Goal: Check status: Check status

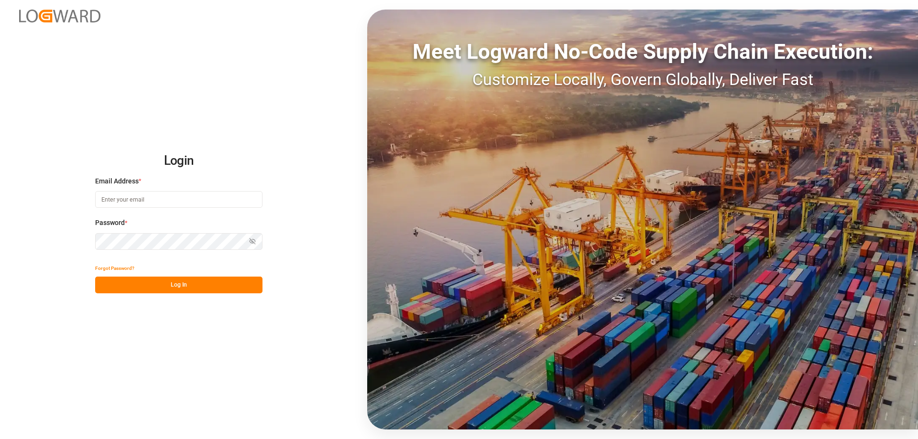
type input "mara-lynn.tan@leschaco.com"
click at [208, 285] on button "Log In" at bounding box center [178, 285] width 167 height 17
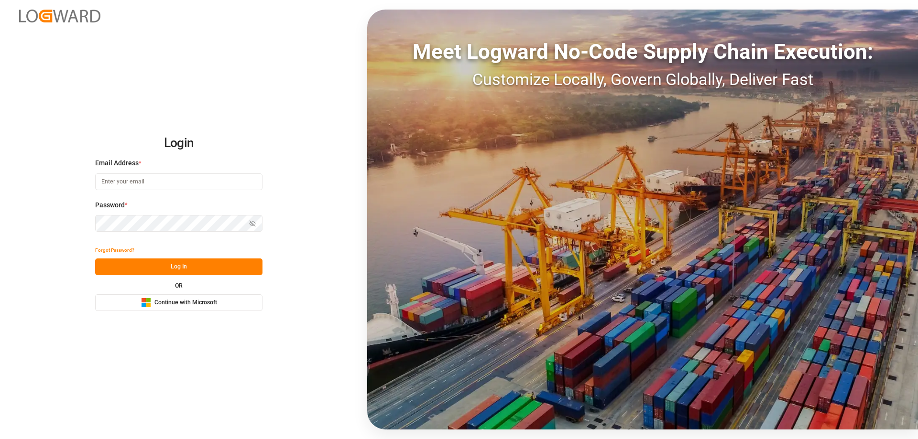
type input "mara-lynn.tan@leschaco.com"
click at [208, 262] on button "Log In" at bounding box center [178, 267] width 167 height 17
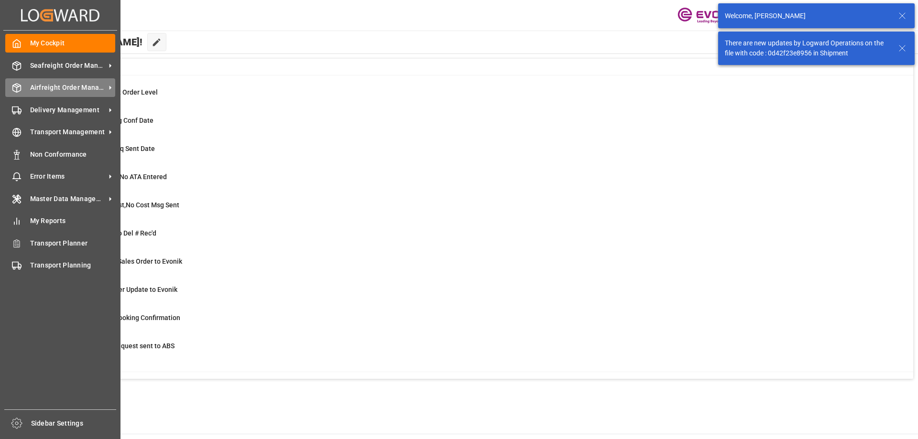
click at [9, 87] on div at bounding box center [13, 88] width 16 height 10
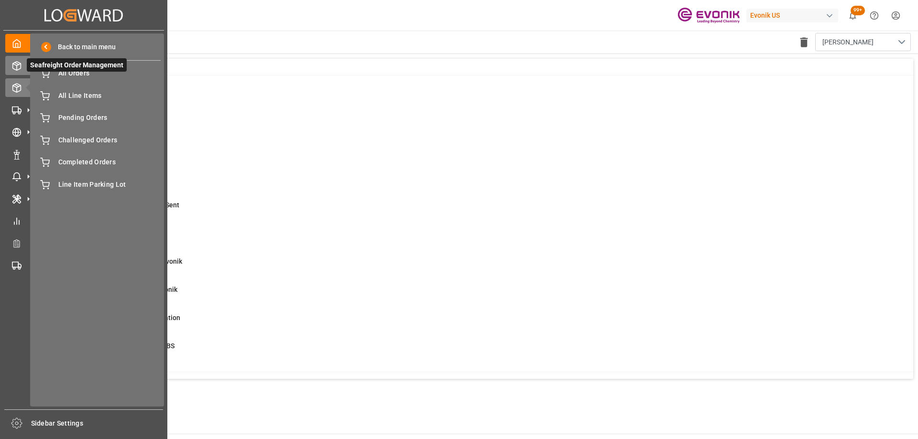
click at [14, 72] on div "Seafreight Order Management Seafreight Order Management" at bounding box center [83, 65] width 157 height 19
click at [21, 63] on icon at bounding box center [28, 65] width 20 height 20
click at [68, 78] on span "All Orders" at bounding box center [109, 73] width 103 height 10
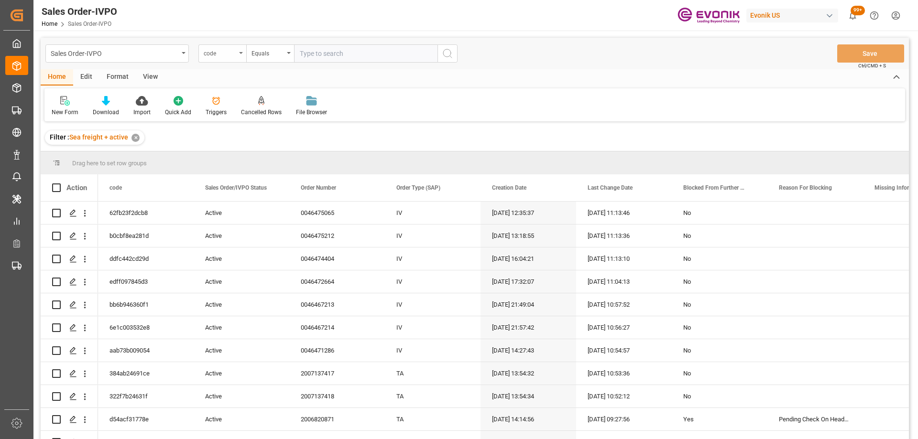
click at [207, 51] on div "code" at bounding box center [220, 52] width 33 height 11
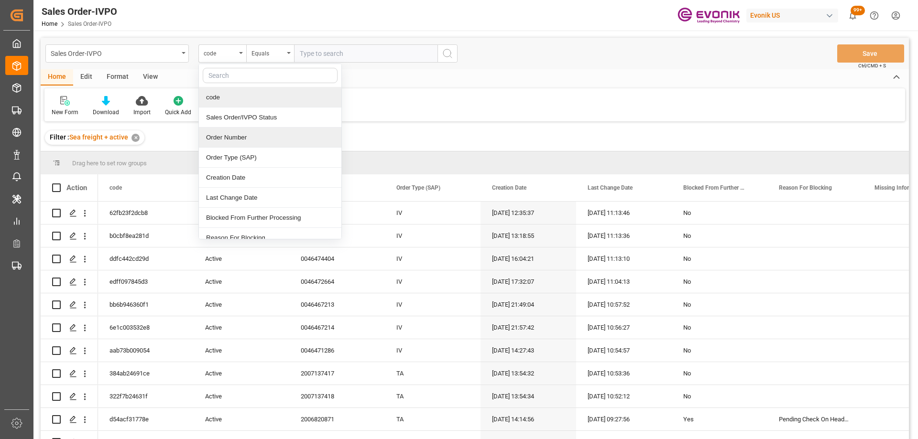
click at [225, 134] on div "Order Number" at bounding box center [270, 138] width 142 height 20
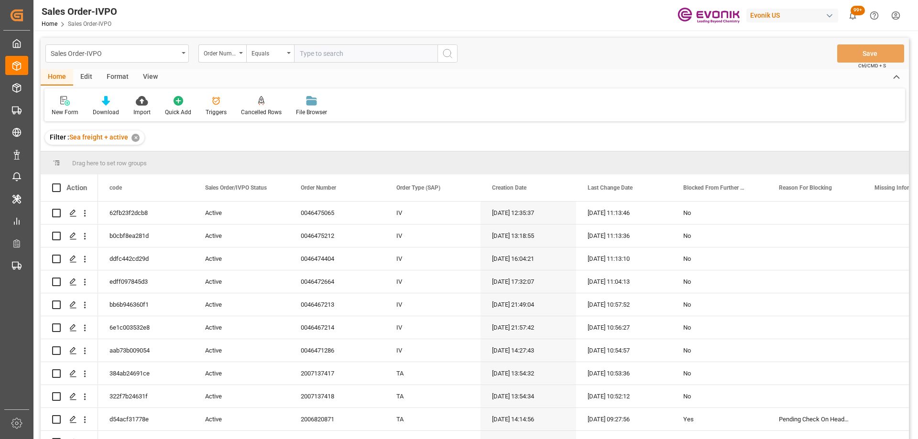
click at [319, 57] on input "text" at bounding box center [365, 53] width 143 height 18
paste input "2007026364"
type input "2007026364"
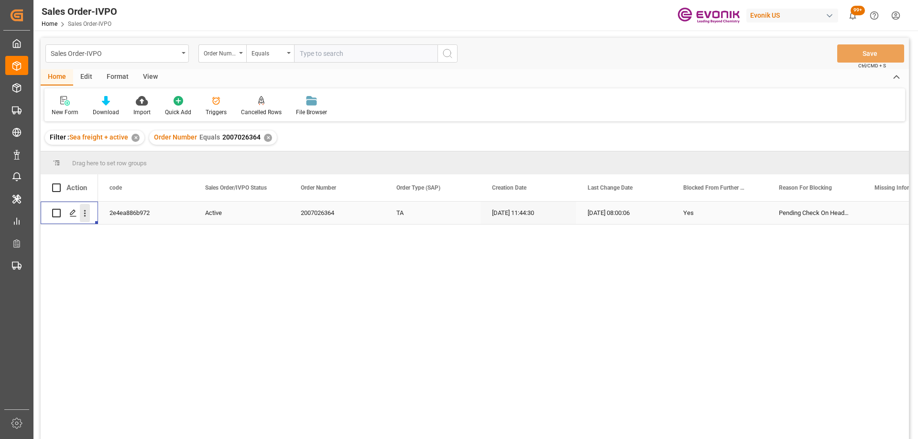
click at [84, 218] on icon "open menu" at bounding box center [85, 213] width 10 height 10
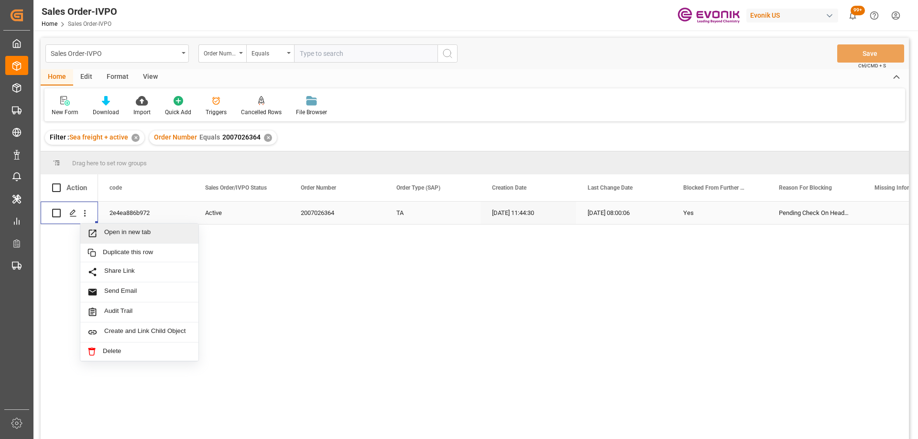
click at [96, 240] on div "Open in new tab" at bounding box center [139, 234] width 118 height 20
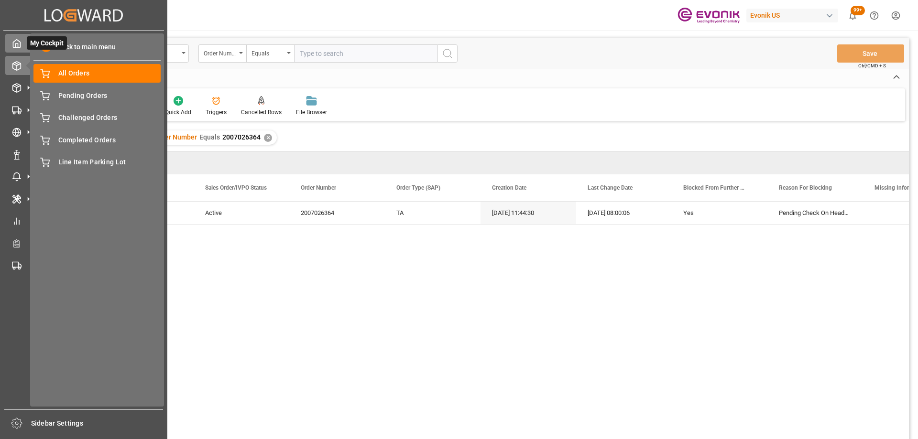
click at [18, 46] on polyline at bounding box center [17, 46] width 2 height 4
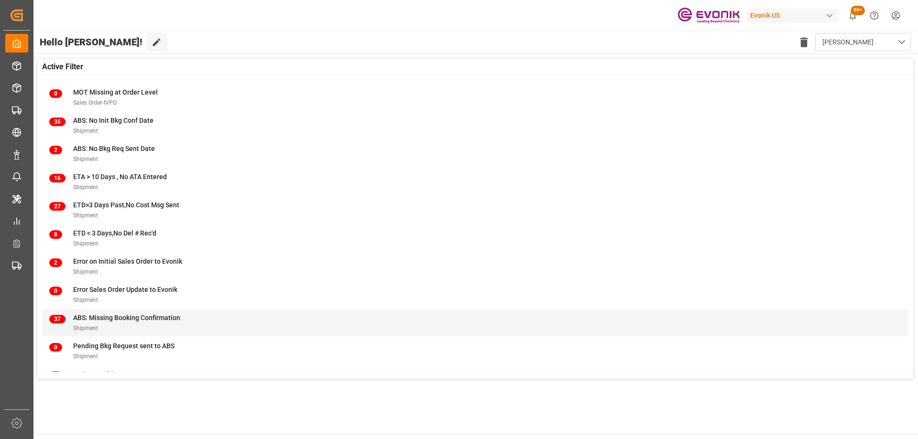
scroll to position [94, 0]
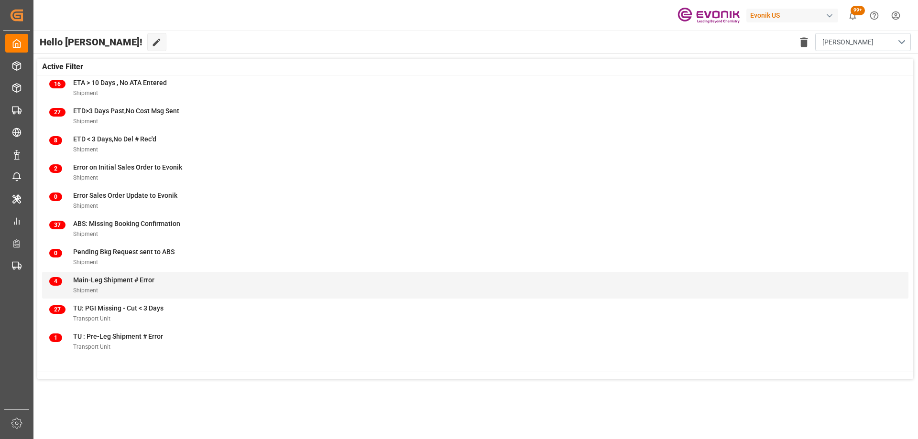
click at [217, 287] on div "4 Main-Leg Shipment # Error Shipment" at bounding box center [475, 285] width 852 height 20
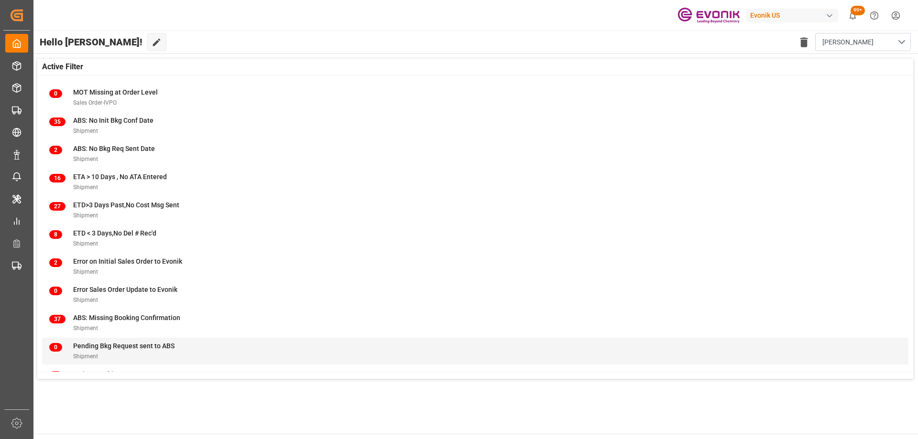
scroll to position [94, 0]
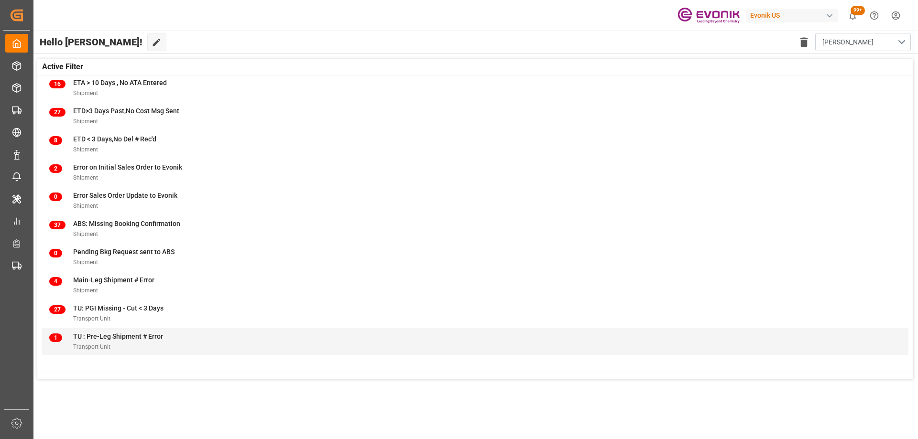
click at [94, 336] on span "TU : Pre-Leg Shipment # Error" at bounding box center [118, 337] width 90 height 8
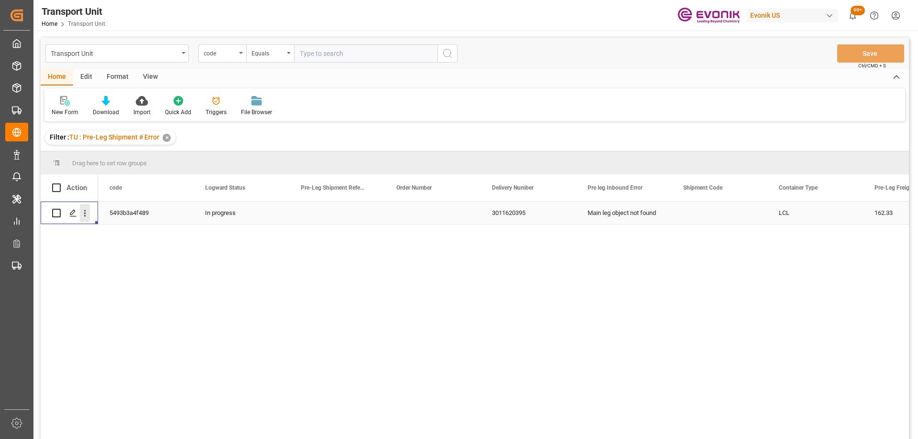
click at [82, 212] on icon "open menu" at bounding box center [85, 213] width 10 height 10
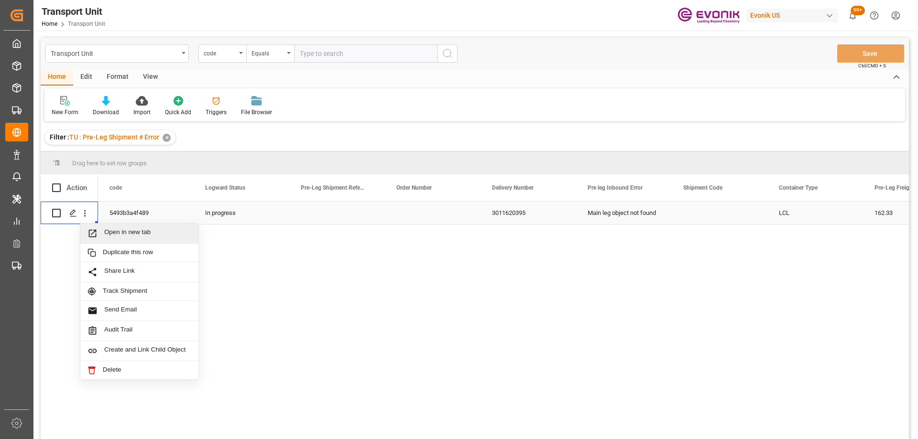
click at [91, 231] on icon "Press SPACE to select this row." at bounding box center [92, 234] width 10 height 10
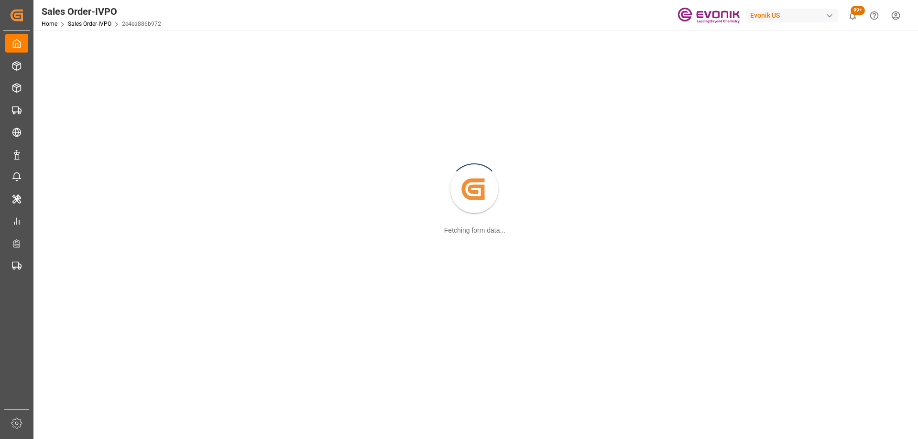
scroll to position [104, 0]
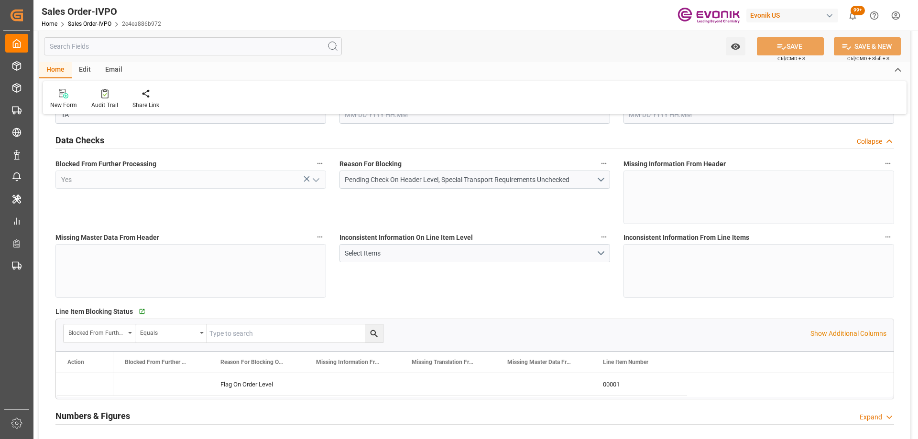
type input "BEKOU"
type input "0"
type input "1"
type input "2"
type input "1"
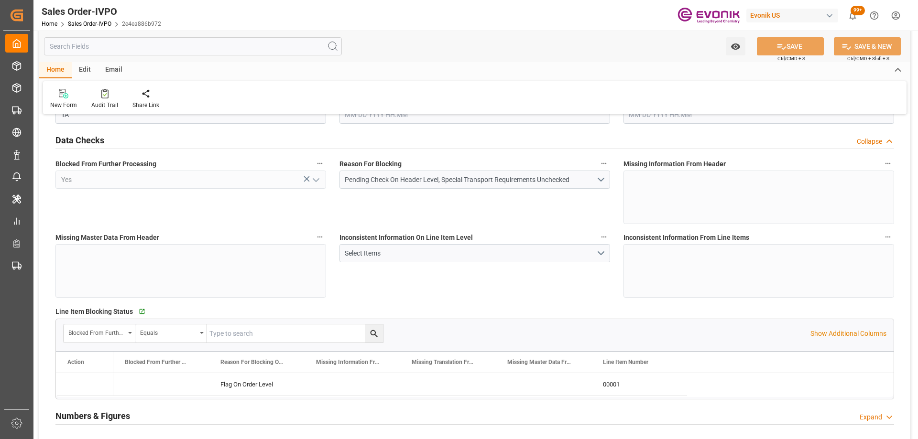
type input "18090.72"
type input "25.272"
type input "17000"
type input "30"
type input "09-17-2025 11:44"
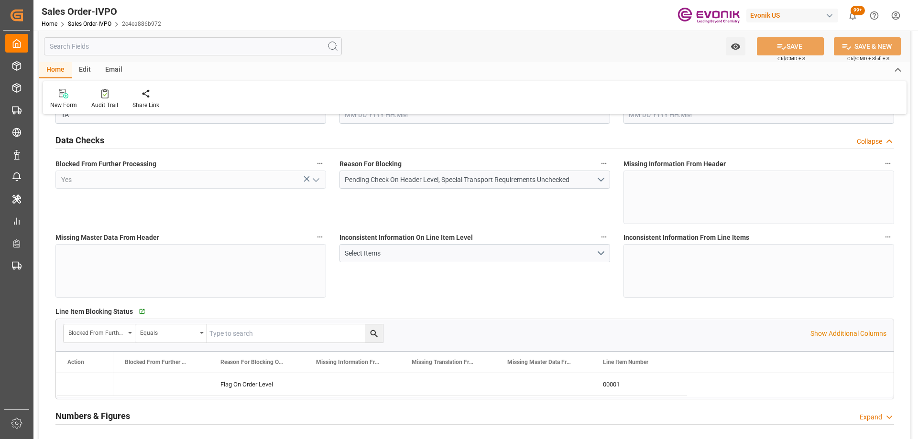
type input "09-26-2025 08:00"
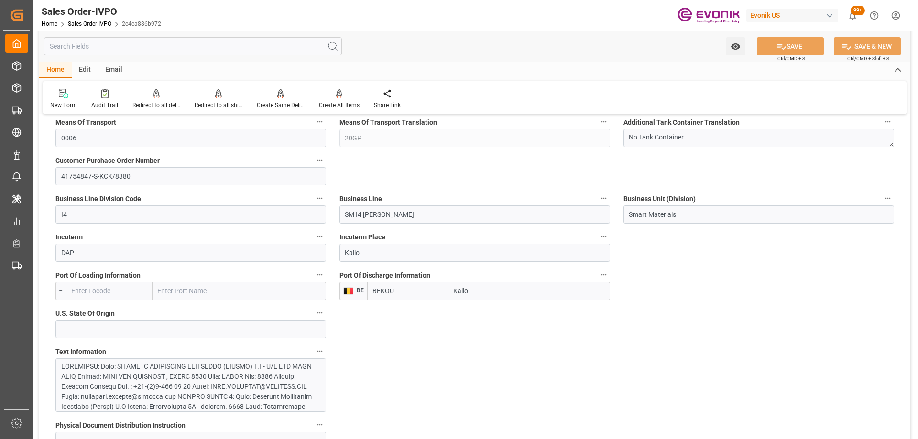
scroll to position [677, 0]
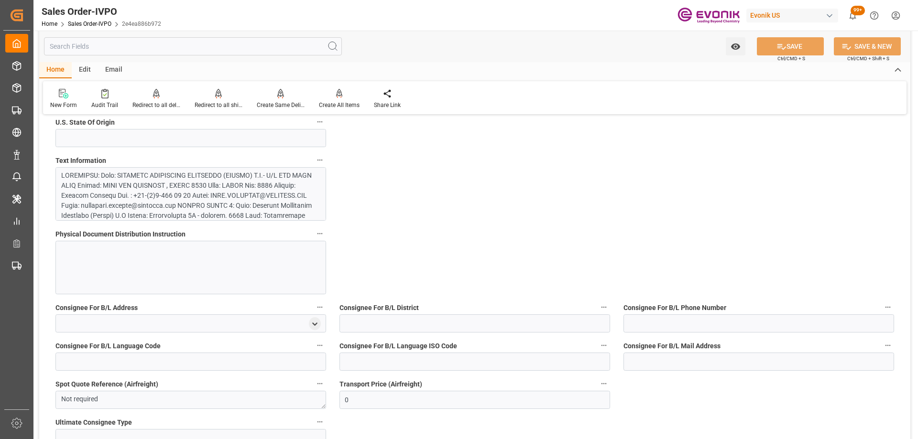
click at [153, 190] on div at bounding box center [187, 271] width 252 height 201
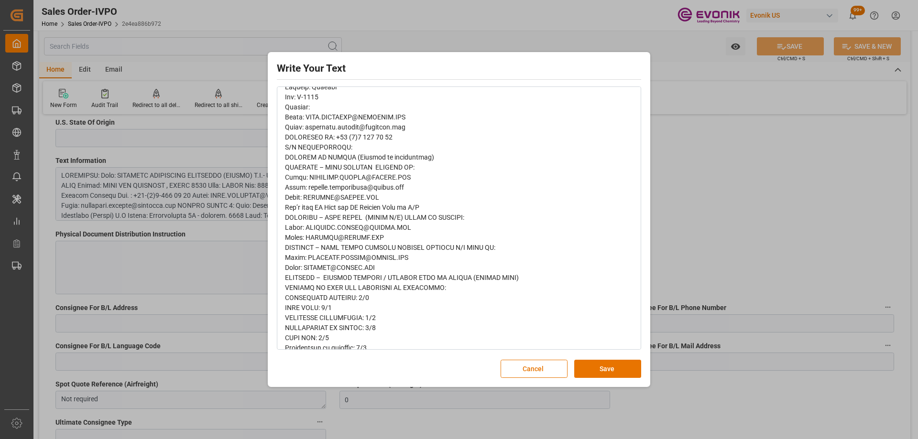
scroll to position [232, 0]
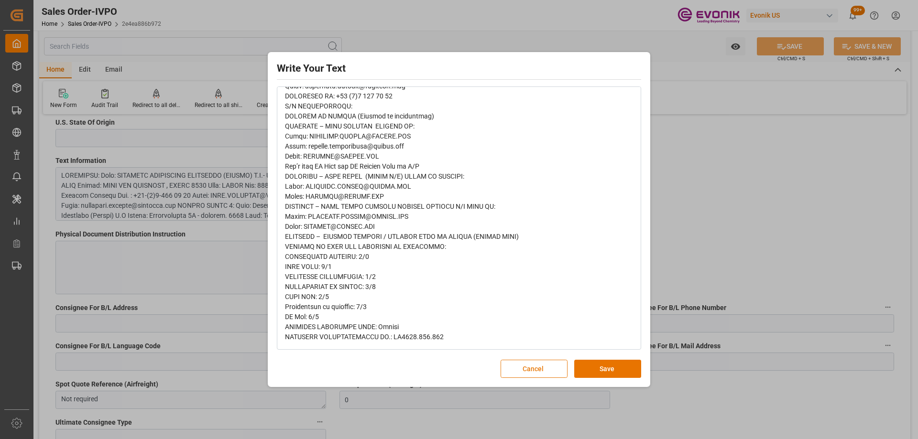
click at [543, 368] on button "Cancel" at bounding box center [534, 369] width 67 height 18
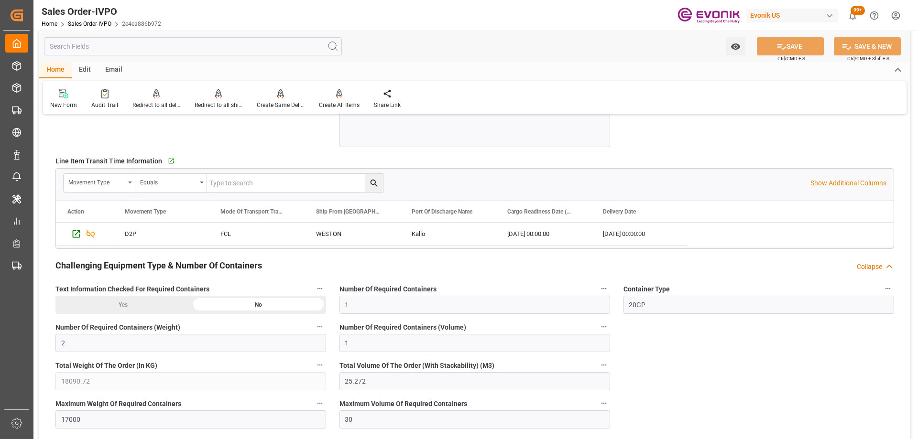
scroll to position [1729, 0]
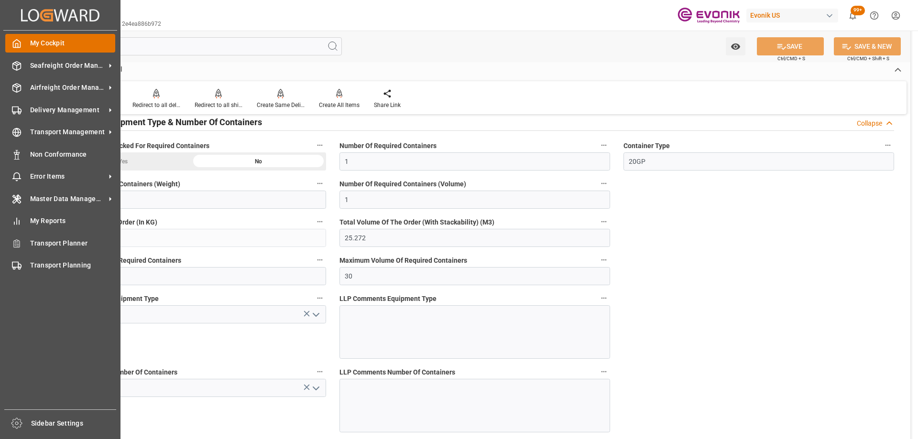
click at [24, 39] on div "My Cockpit My Cockpit" at bounding box center [60, 43] width 110 height 19
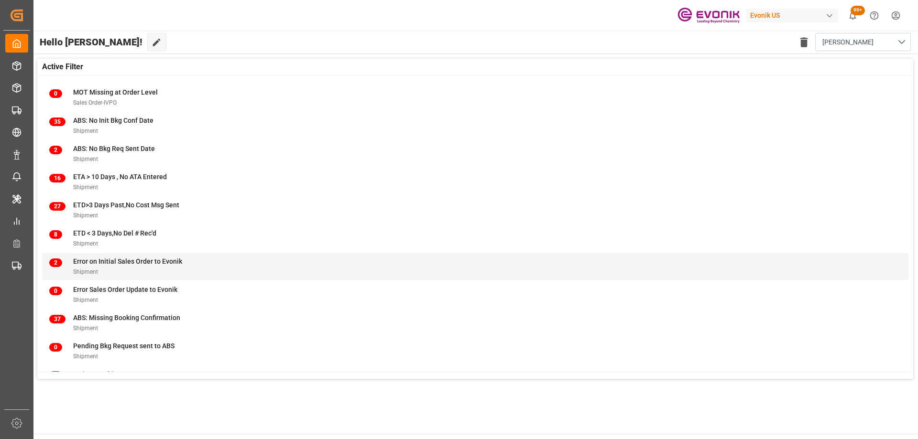
click at [193, 257] on div "2 Error on Initial Sales Order to Evonik Shipment" at bounding box center [475, 267] width 852 height 20
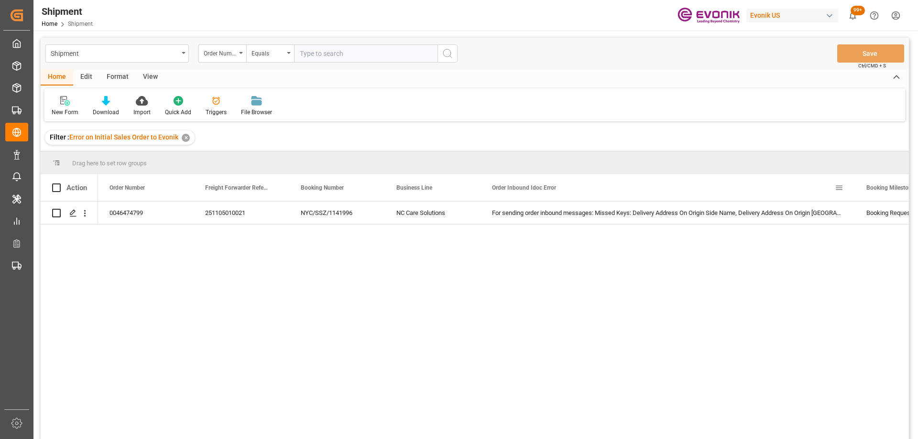
drag, startPoint x: 853, startPoint y: 175, endPoint x: 227, endPoint y: 214, distance: 627.9
click at [227, 214] on div "251105010021" at bounding box center [242, 213] width 96 height 22
click at [87, 213] on icon "open menu" at bounding box center [85, 213] width 10 height 10
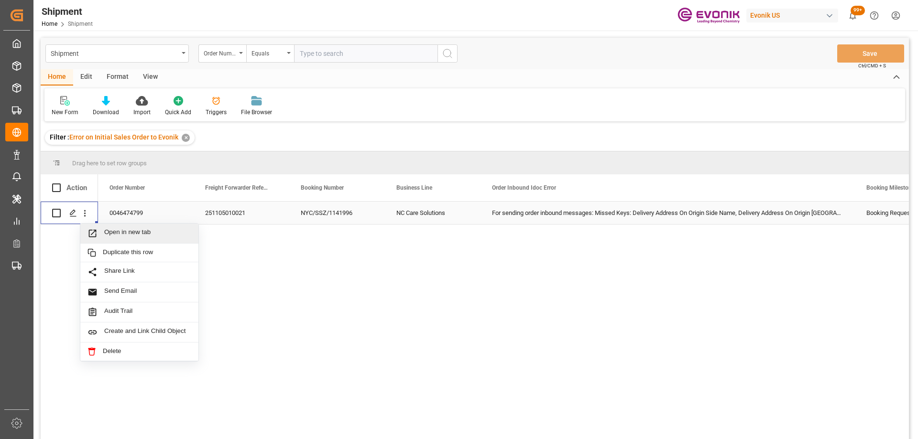
click at [98, 236] on span "Press SPACE to select this row." at bounding box center [95, 234] width 17 height 10
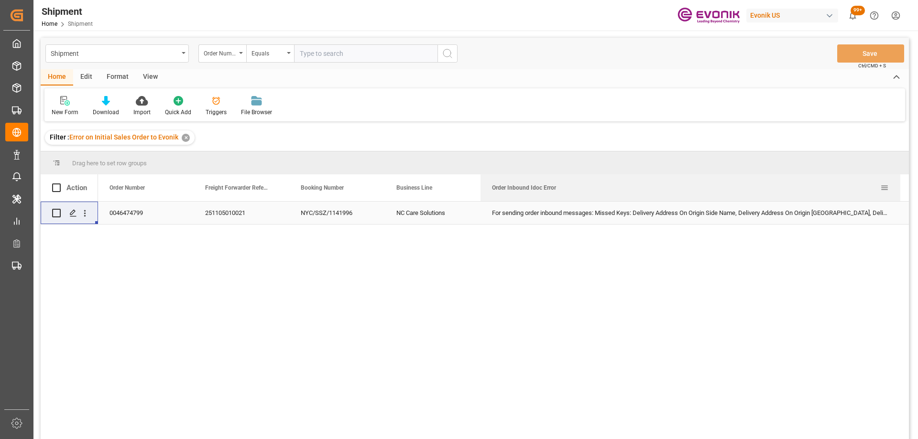
drag, startPoint x: 854, startPoint y: 185, endPoint x: 900, endPoint y: 179, distance: 45.8
click at [900, 179] on div at bounding box center [900, 187] width 4 height 27
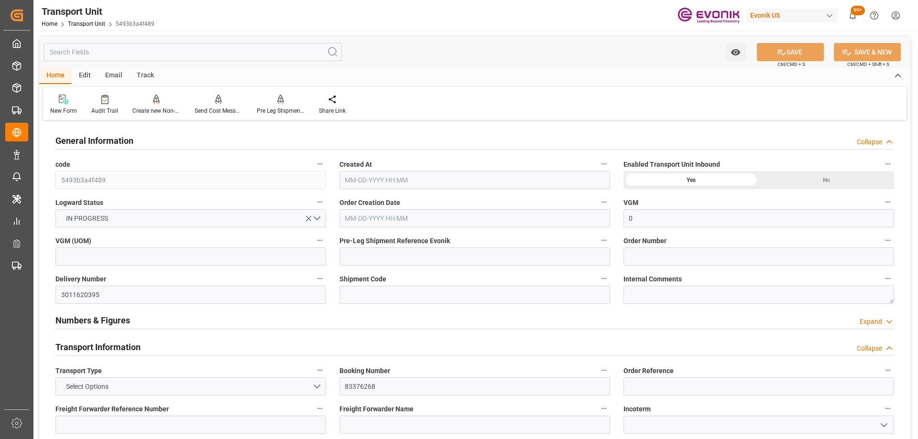
type input "0"
type input "AC Containerline"
type input "Leschaco Inc."
type input "USMIA"
type input "ECGYE"
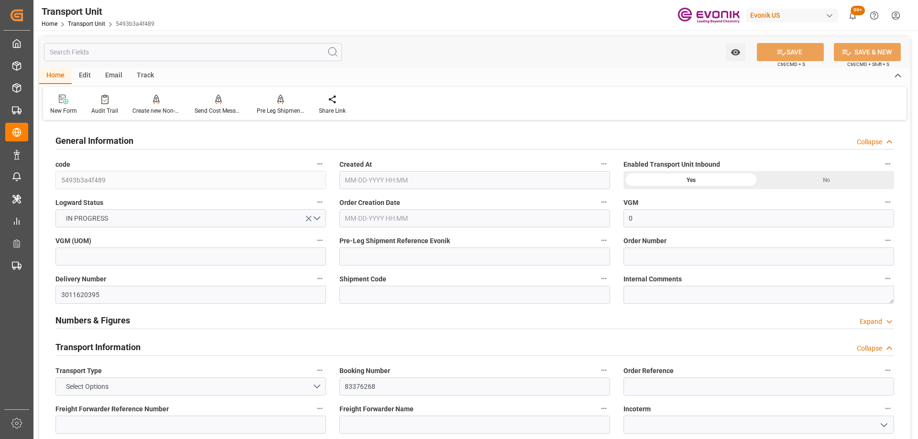
type input "872.5"
type input "06-11-2025 21:27"
type input "08-29-2025 00:00"
type input "07-12-2025 00:00"
type input "09-05-2025 00:00"
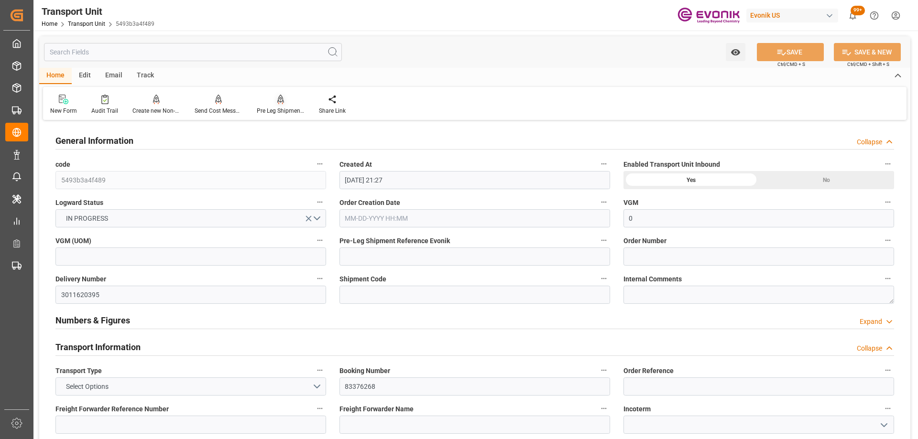
type input "07-25-2025 00:00"
type input "08-18-2025 10:00"
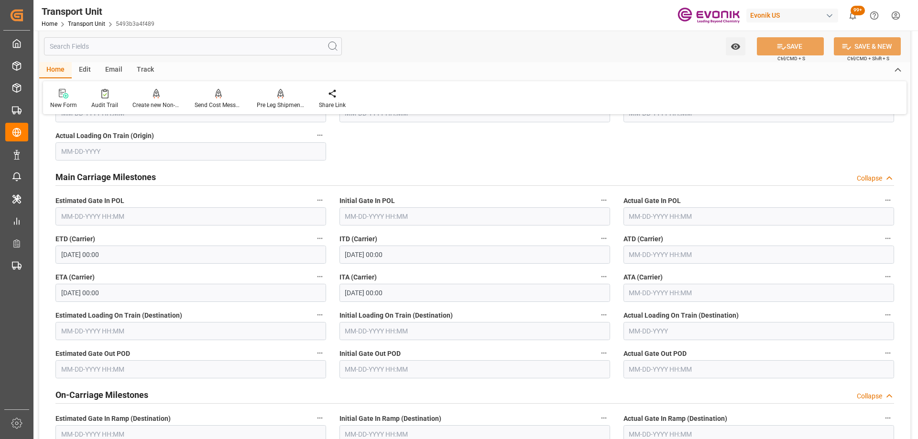
scroll to position [1004, 0]
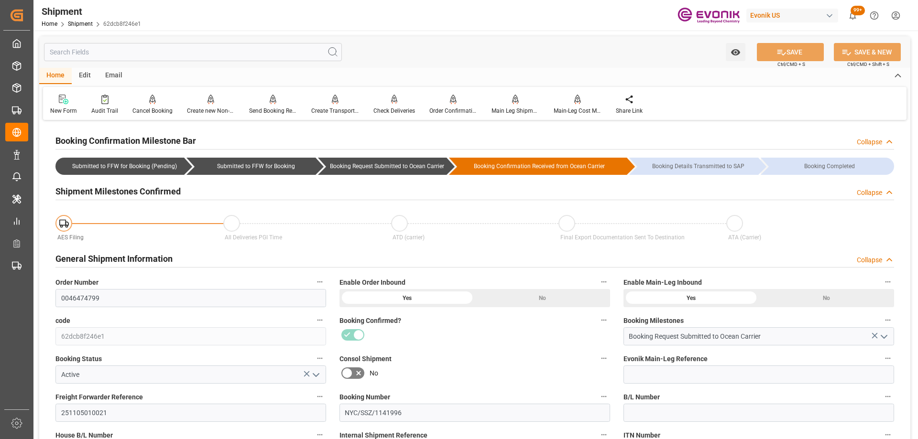
click at [124, 52] on input "text" at bounding box center [193, 52] width 298 height 18
click at [458, 342] on div at bounding box center [474, 334] width 271 height 15
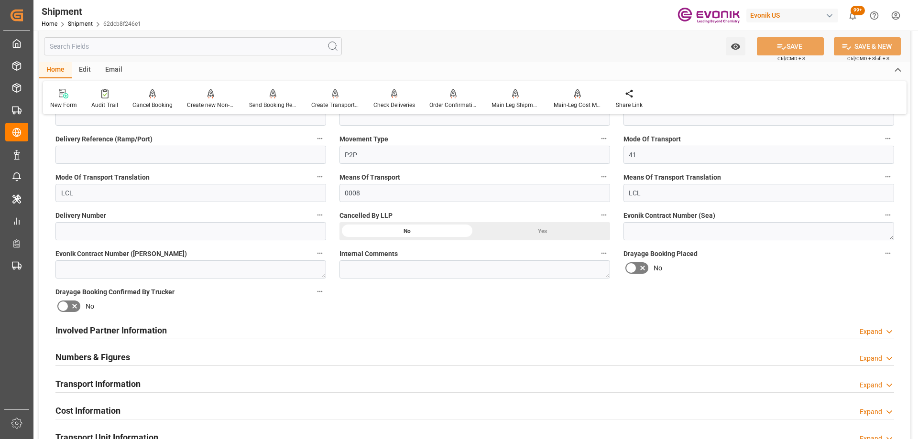
scroll to position [430, 0]
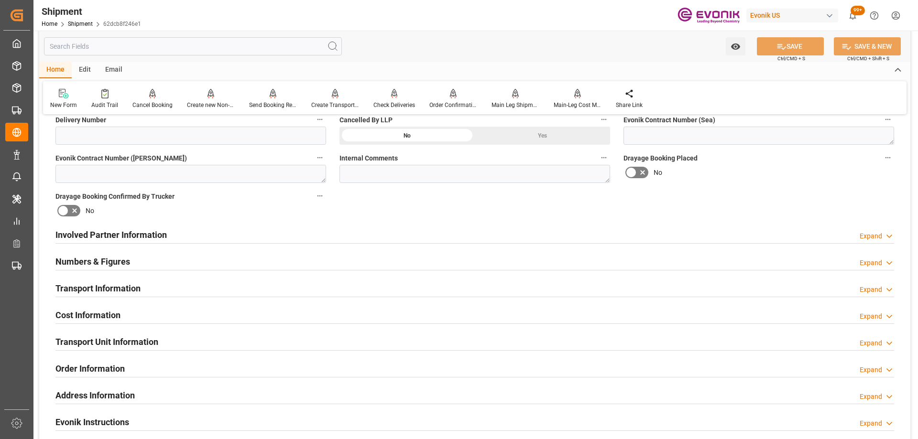
click at [203, 232] on div "Involved Partner Information Expand" at bounding box center [474, 234] width 838 height 18
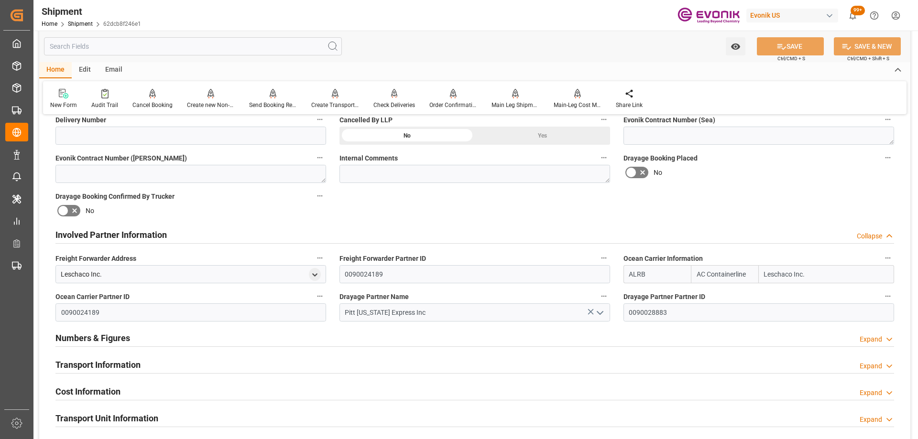
click at [203, 232] on div "Involved Partner Information Collapse" at bounding box center [474, 234] width 838 height 18
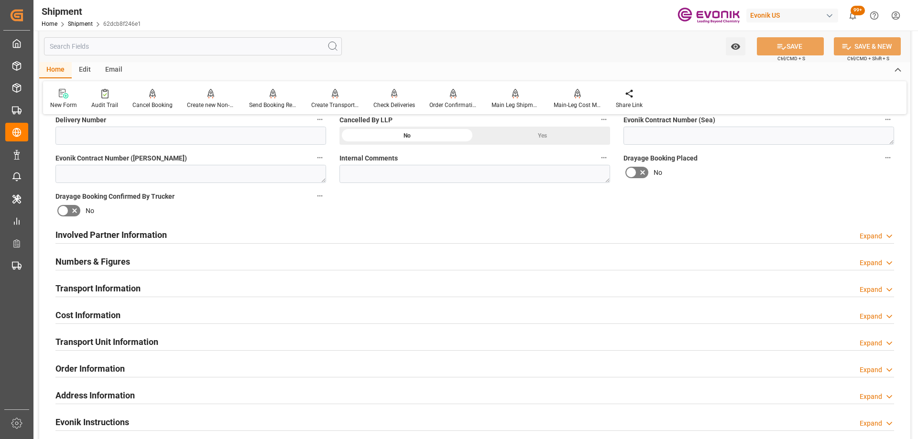
click at [120, 56] on div "Watch Option SAVE Ctrl/CMD + S SAVE & NEW Ctrl/CMD + Shift + S" at bounding box center [474, 47] width 871 height 32
click at [117, 49] on input "text" at bounding box center [193, 46] width 298 height 18
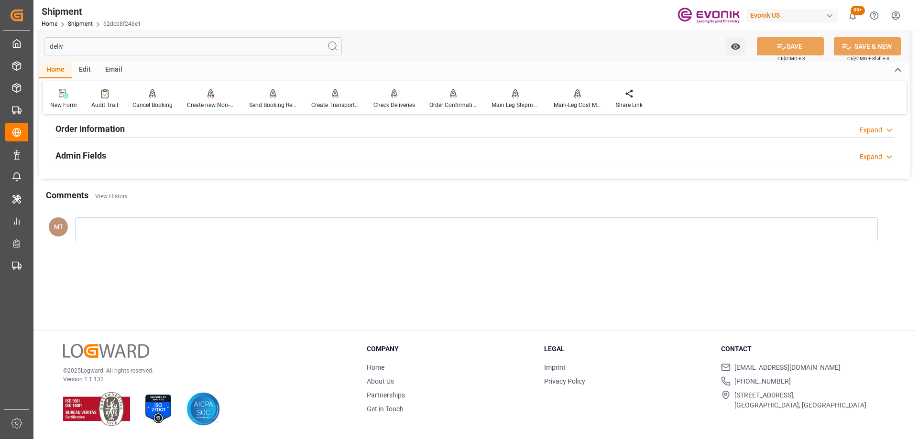
scroll to position [0, 0]
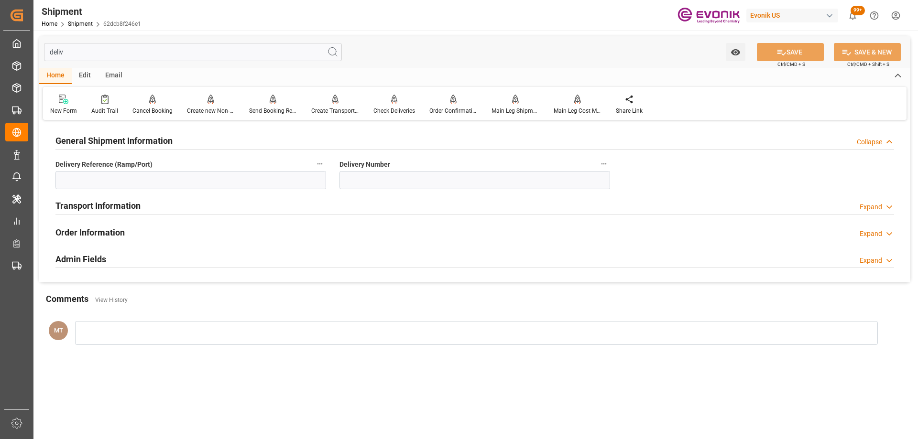
type input "deliv"
click at [119, 209] on h2 "Transport Information" at bounding box center [97, 205] width 85 height 13
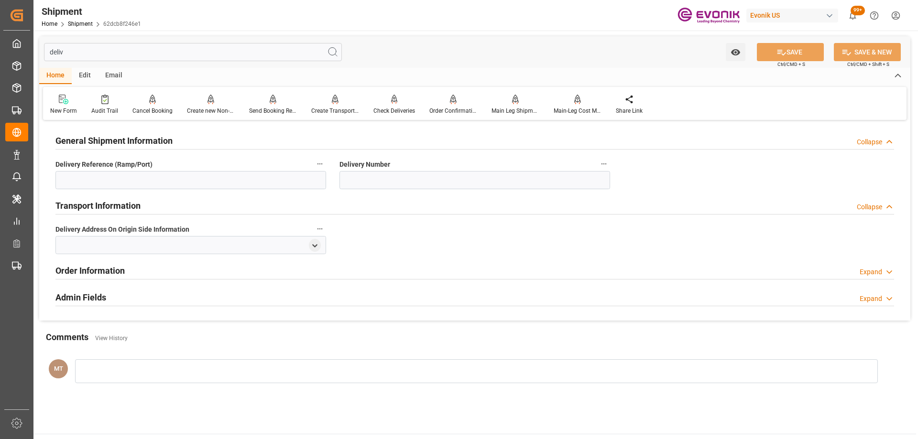
click at [120, 268] on h2 "Order Information" at bounding box center [89, 270] width 69 height 13
click at [96, 330] on h2 "Admin Fields" at bounding box center [80, 335] width 51 height 13
